Goal: Transaction & Acquisition: Purchase product/service

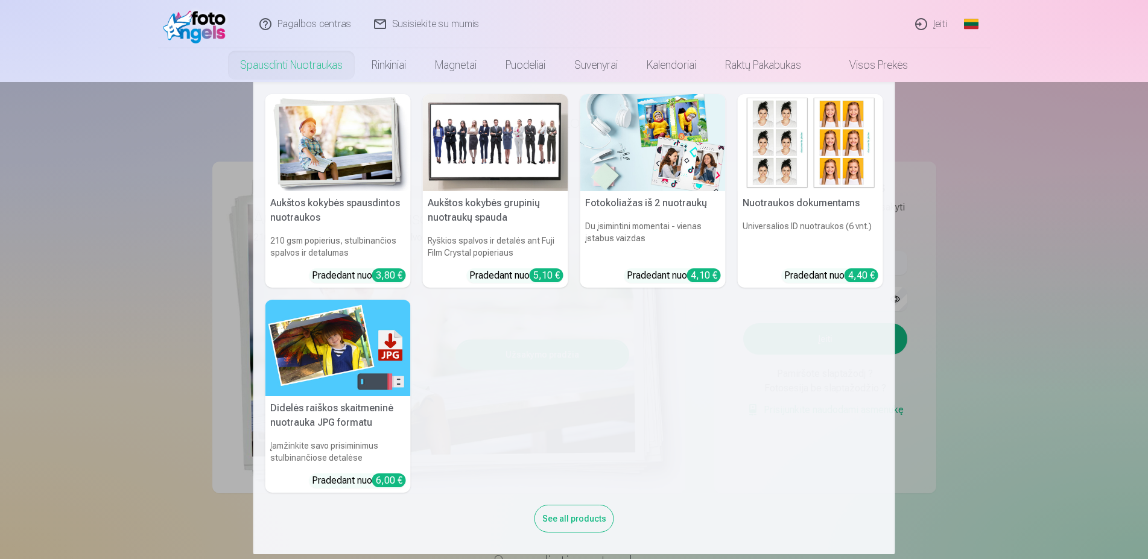
click at [495, 218] on h5 "Aukštos kokybės grupinių nuotraukų spauda" at bounding box center [495, 210] width 145 height 39
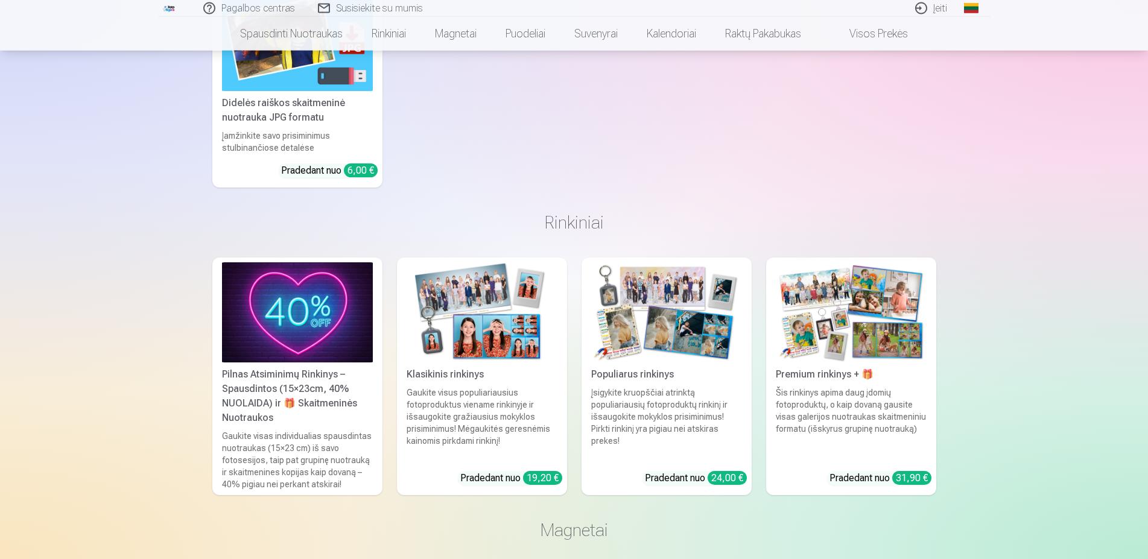
scroll to position [923, 0]
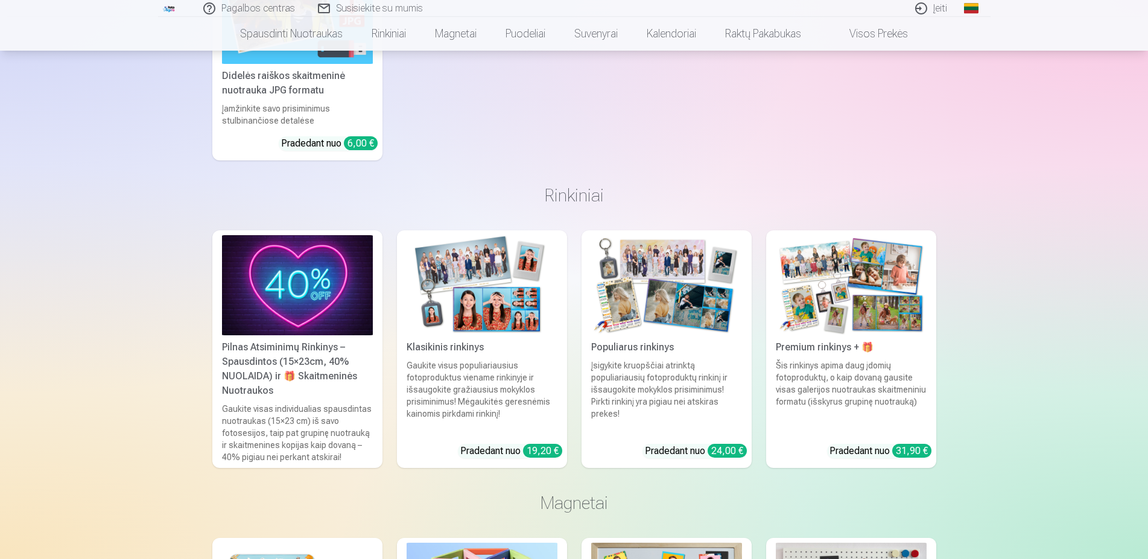
click at [882, 278] on img at bounding box center [851, 285] width 151 height 101
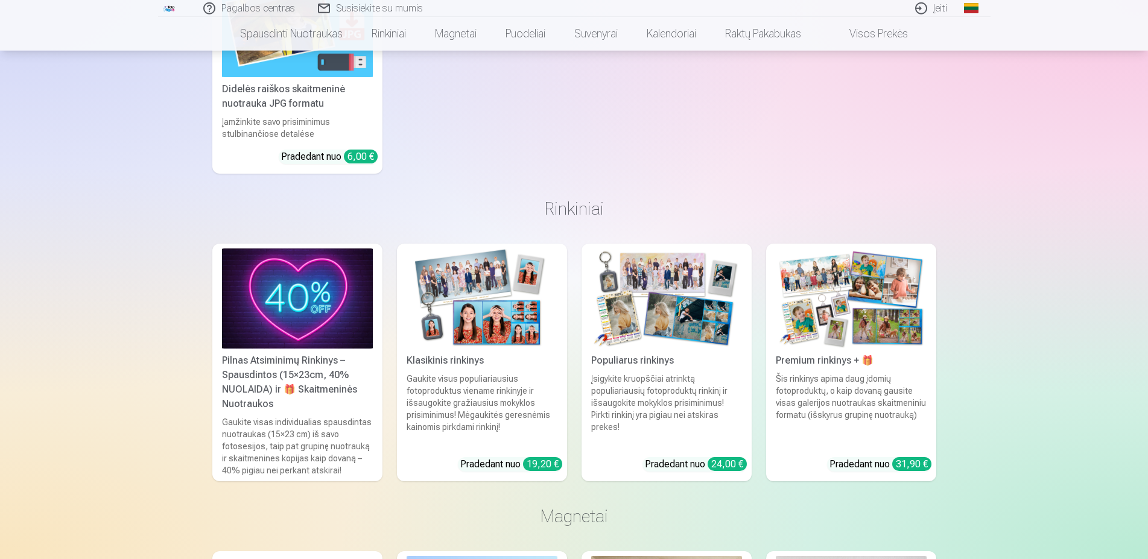
scroll to position [923, 0]
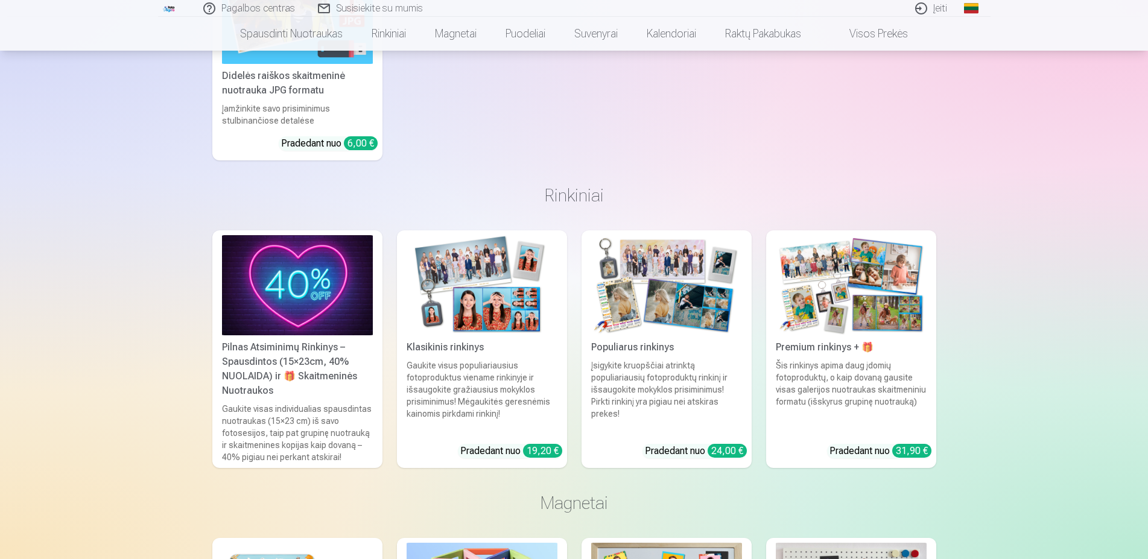
click at [677, 311] on img at bounding box center [666, 285] width 151 height 101
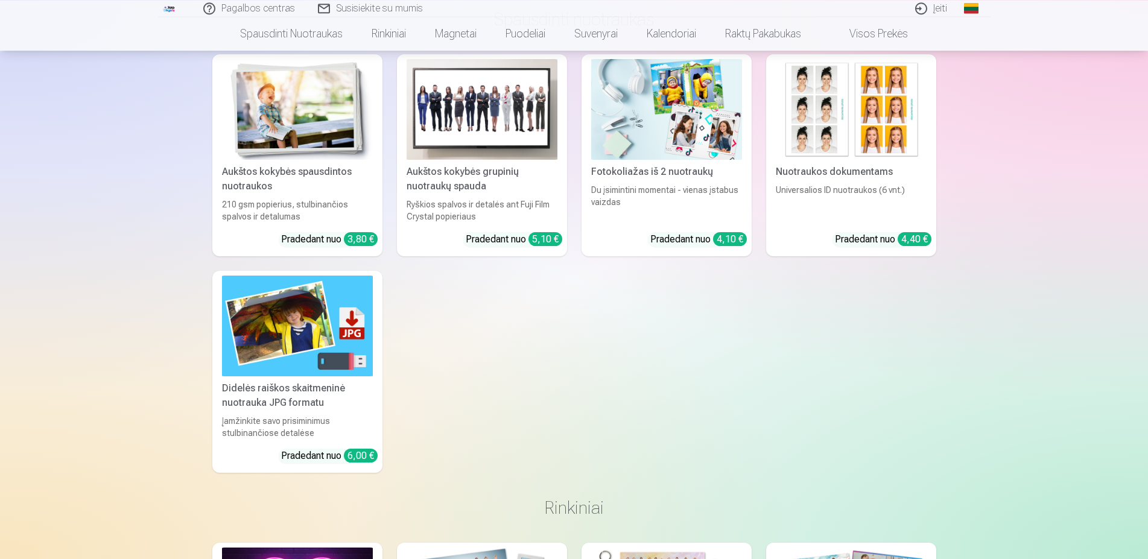
scroll to position [525, 0]
